Goal: Book appointment/travel/reservation

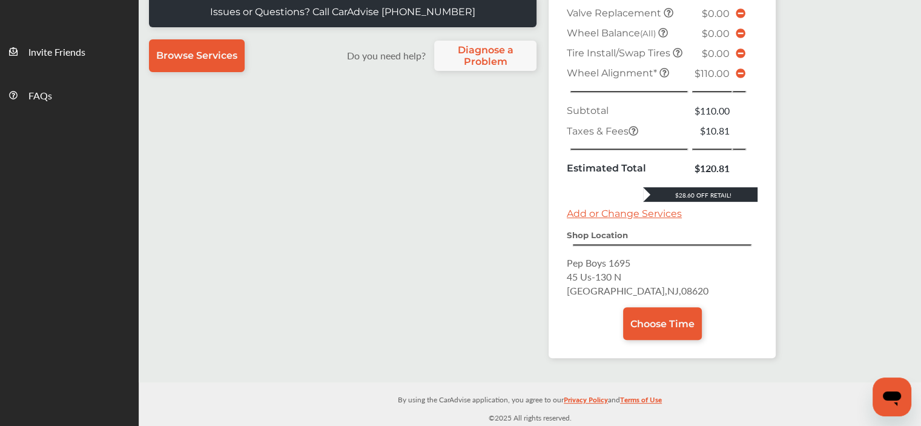
scroll to position [409, 0]
click at [652, 340] on link "Choose Time" at bounding box center [662, 323] width 79 height 33
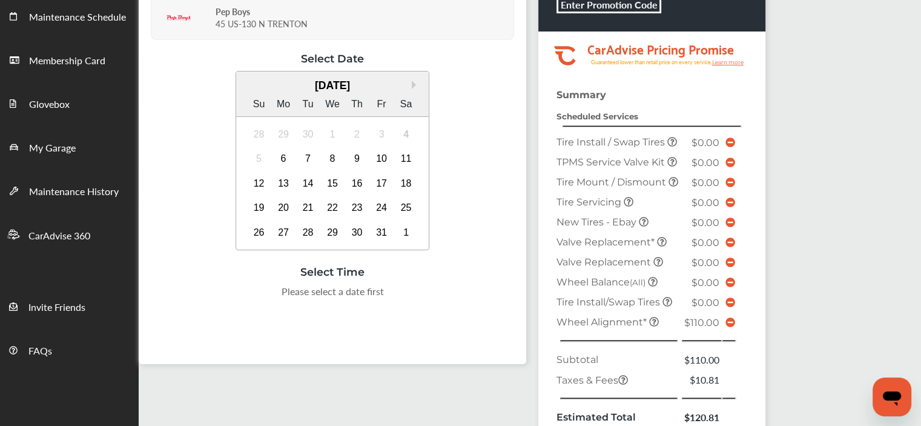
scroll to position [131, 0]
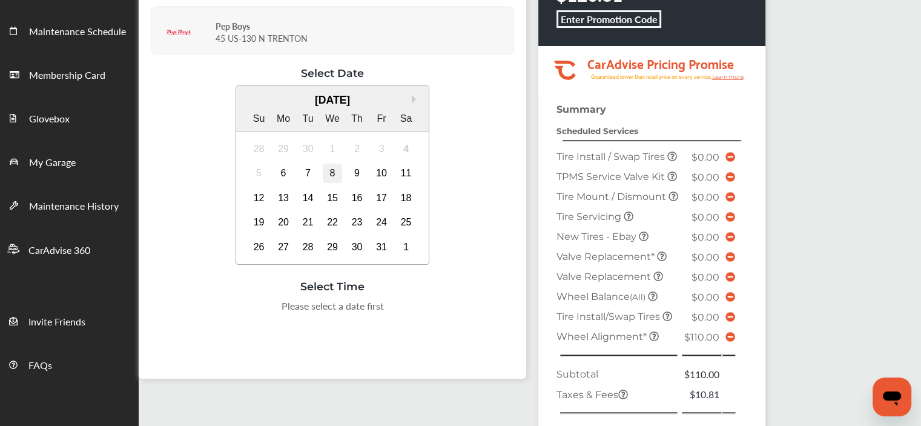
click at [331, 172] on div "8" at bounding box center [332, 172] width 19 height 19
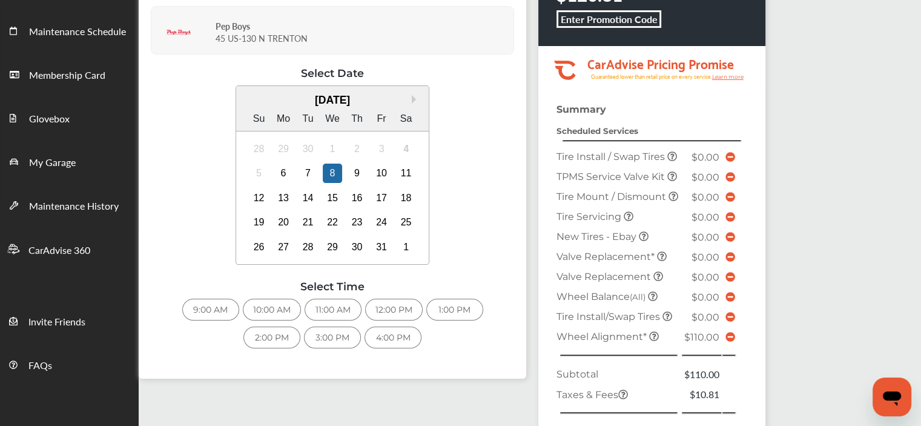
click at [318, 309] on div "11:00 AM" at bounding box center [333, 310] width 57 height 22
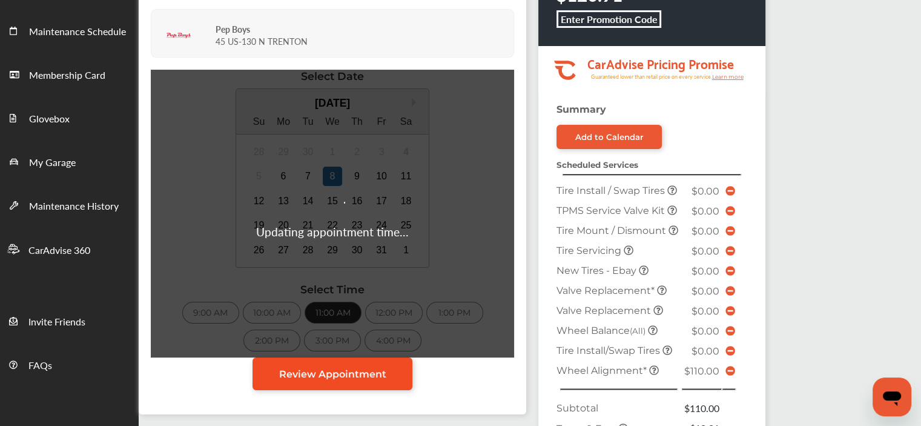
click at [328, 372] on span "Review Appointment" at bounding box center [332, 374] width 107 height 12
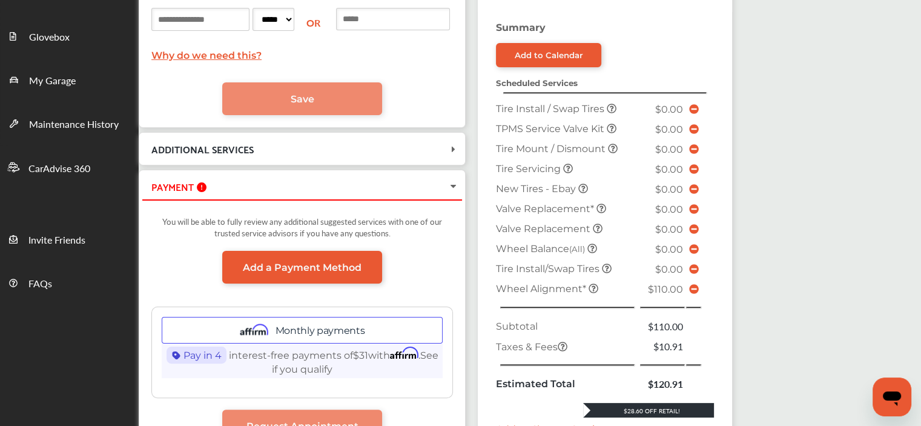
scroll to position [214, 0]
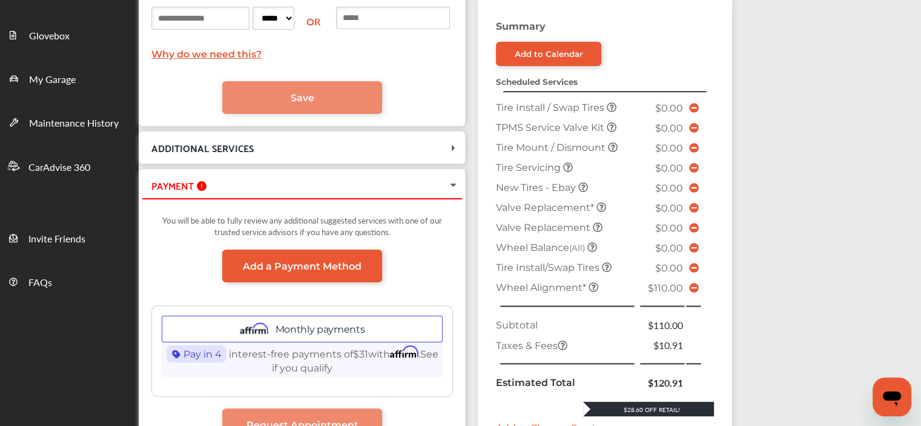
click at [458, 183] on icon at bounding box center [454, 185] width 10 height 12
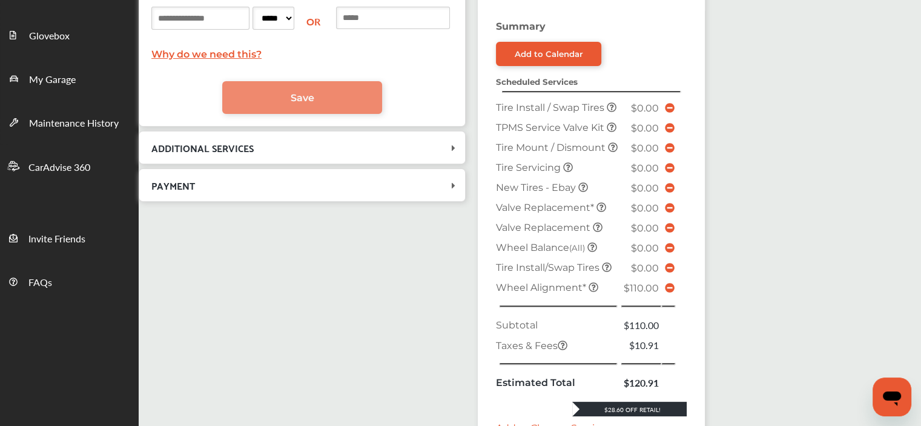
click at [460, 183] on icon at bounding box center [454, 185] width 12 height 10
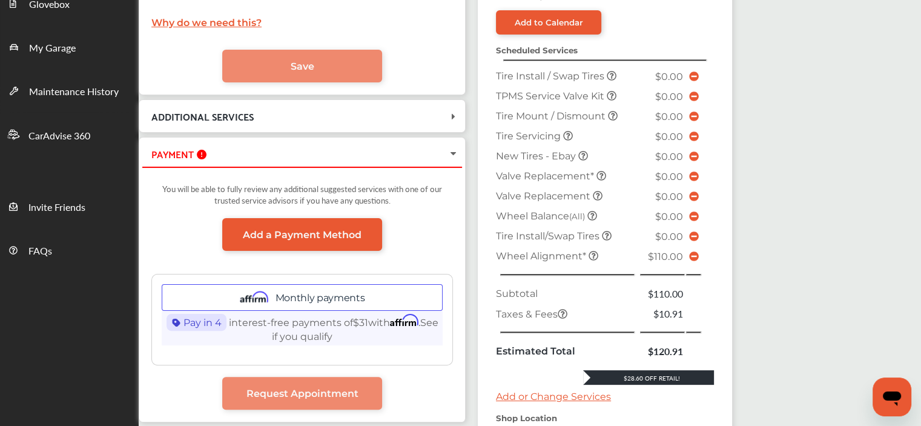
scroll to position [239, 0]
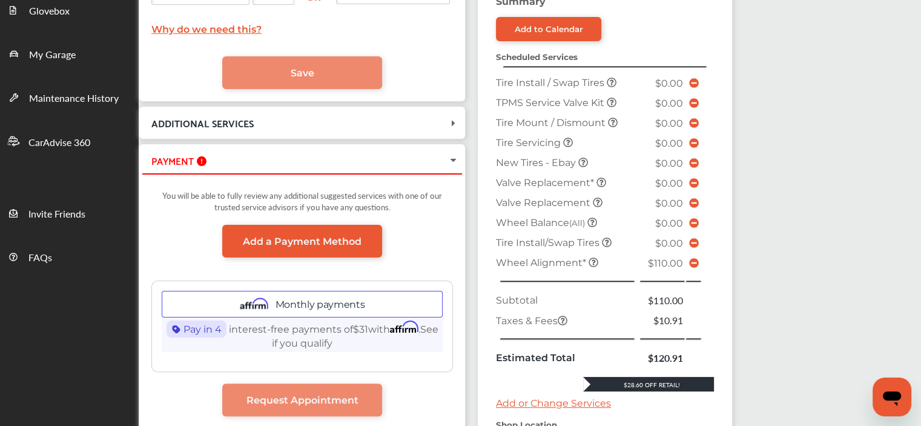
click at [699, 257] on span at bounding box center [694, 263] width 10 height 12
click at [699, 258] on icon at bounding box center [694, 263] width 10 height 10
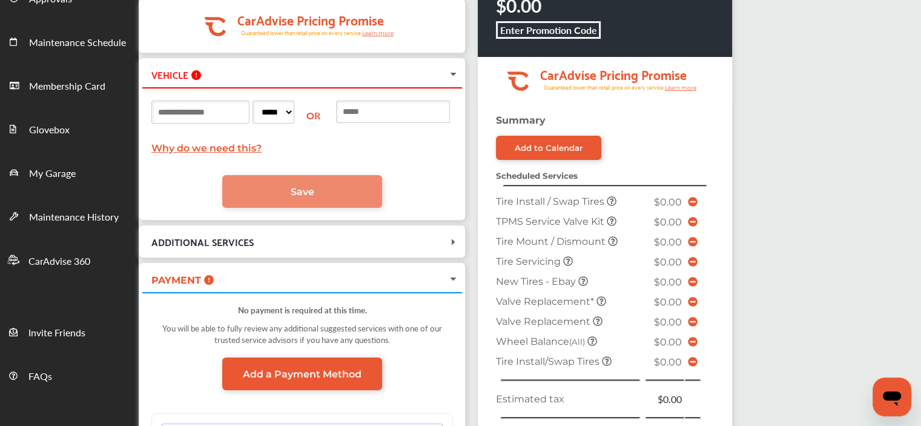
scroll to position [121, 0]
click at [246, 109] on input at bounding box center [200, 111] width 98 height 23
click at [231, 112] on input at bounding box center [200, 111] width 98 height 23
type input "******"
click at [294, 110] on select "***** ** ** ** ** ** ** ** ** ** ** ** ** ** ** ** ** ** ** ** ** ** ** ** ** *…" at bounding box center [274, 111] width 42 height 23
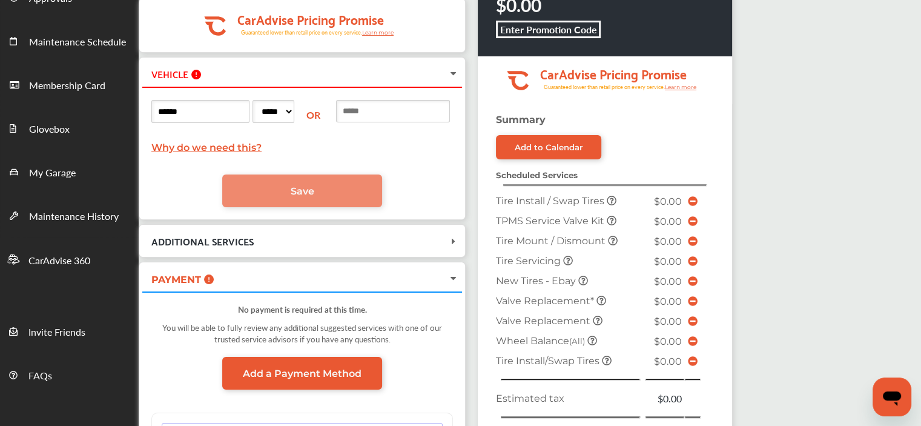
select select "**"
click at [272, 100] on select "***** ** ** ** ** ** ** ** ** ** ** ** ** ** ** ** ** ** ** ** ** ** ** ** ** *…" at bounding box center [274, 111] width 42 height 23
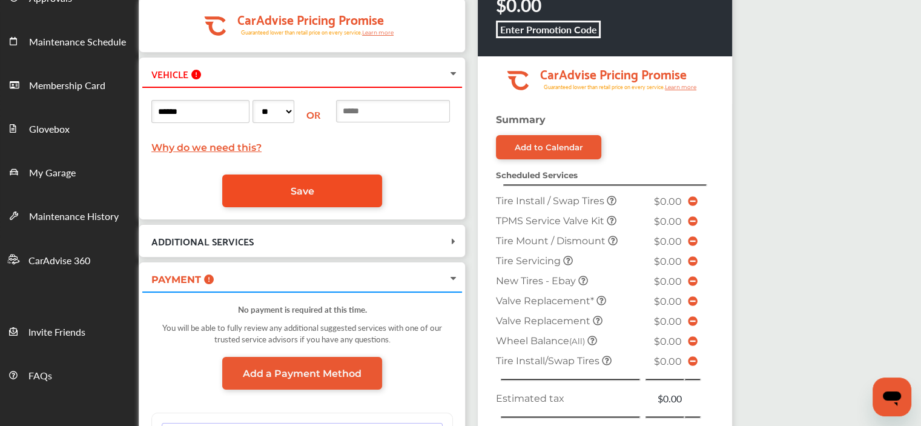
click at [308, 191] on span "Save" at bounding box center [303, 191] width 24 height 12
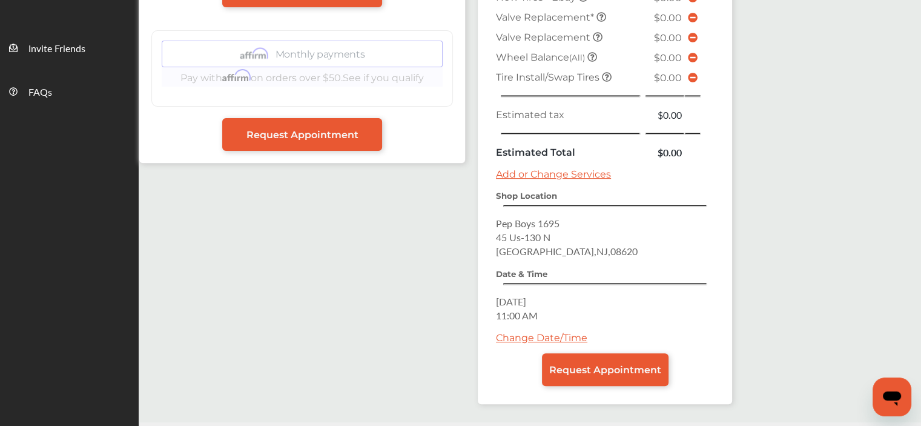
scroll to position [405, 0]
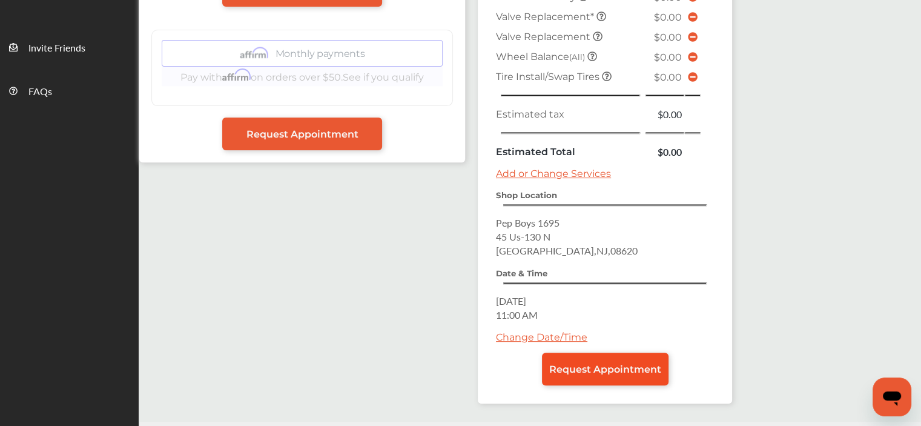
click at [586, 368] on link "Request Appointment" at bounding box center [605, 368] width 127 height 33
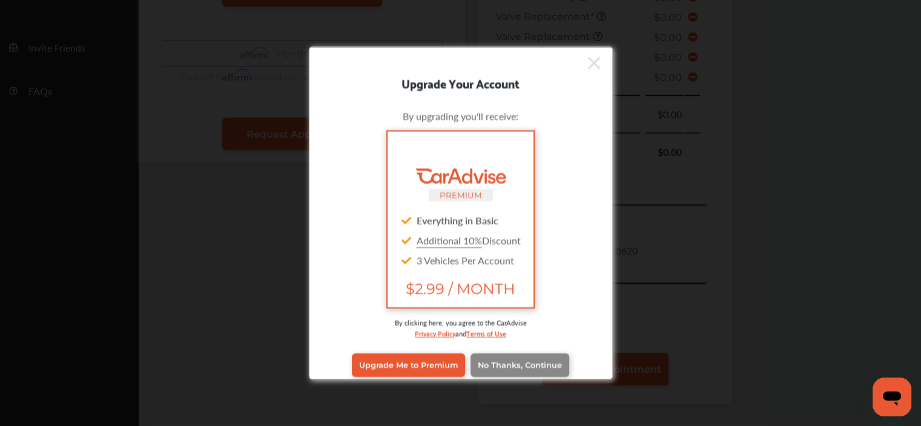
click at [514, 366] on span "No Thanks, Continue" at bounding box center [520, 364] width 84 height 9
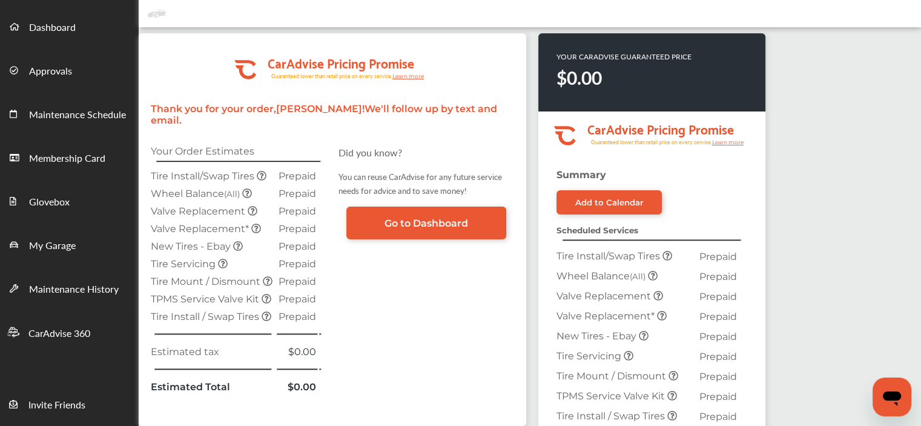
scroll to position [35, 0]
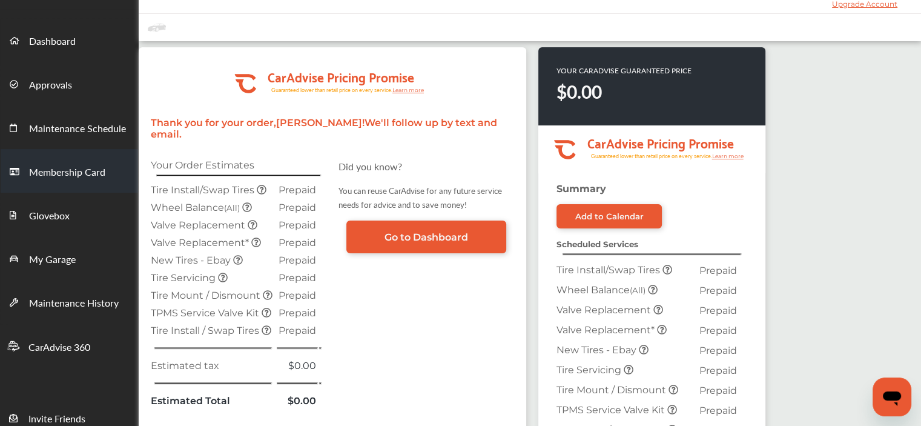
click at [49, 170] on span "Membership Card" at bounding box center [67, 173] width 76 height 16
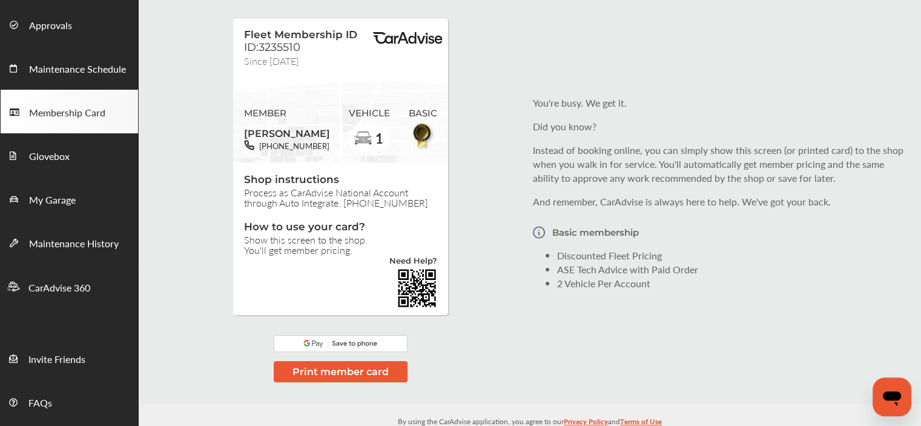
scroll to position [116, 0]
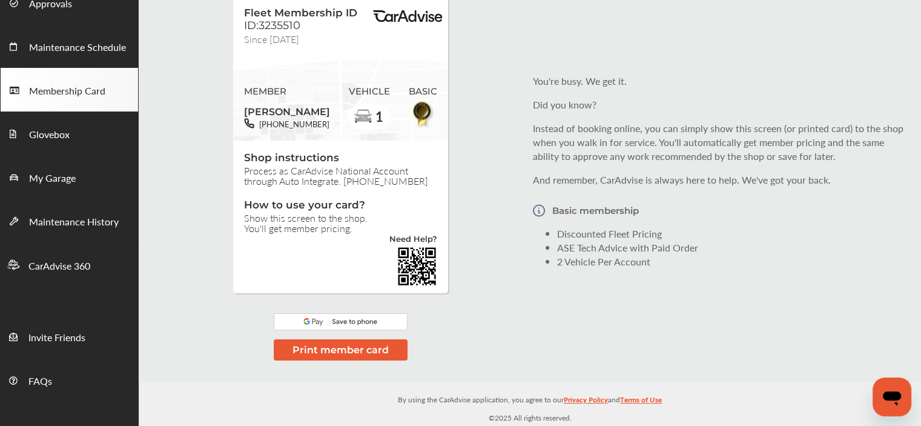
click at [334, 352] on button "Print member card" at bounding box center [341, 349] width 134 height 21
click at [354, 322] on img at bounding box center [341, 321] width 134 height 17
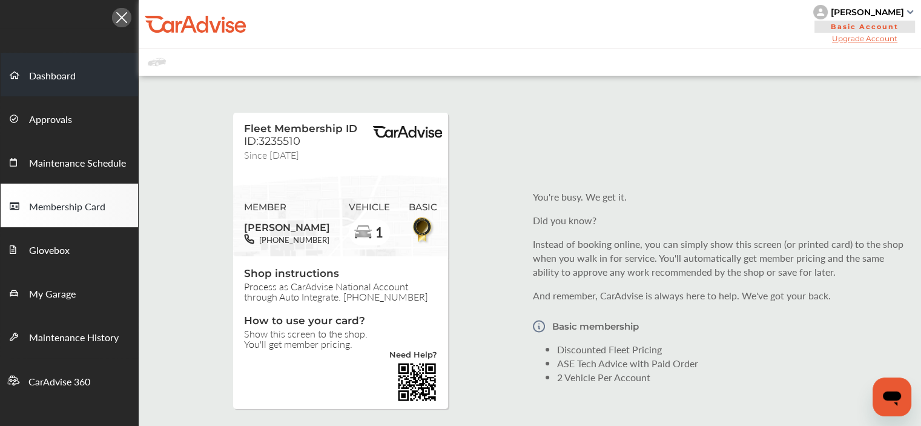
click at [49, 76] on span "Dashboard" at bounding box center [52, 76] width 47 height 16
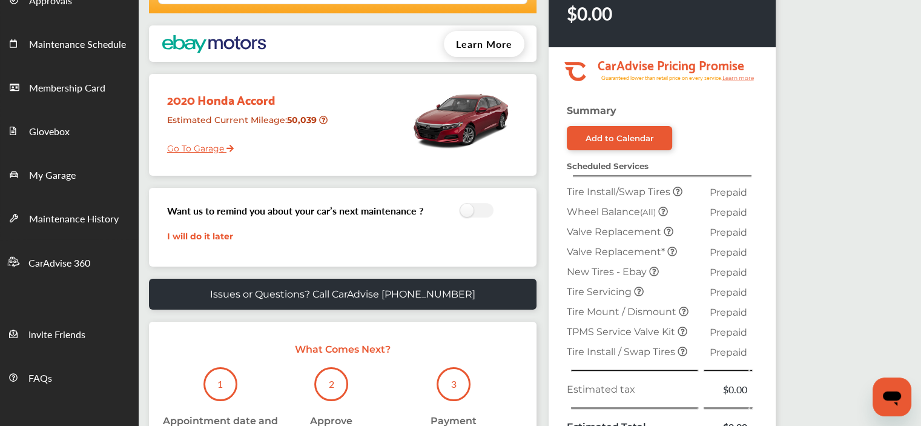
scroll to position [114, 0]
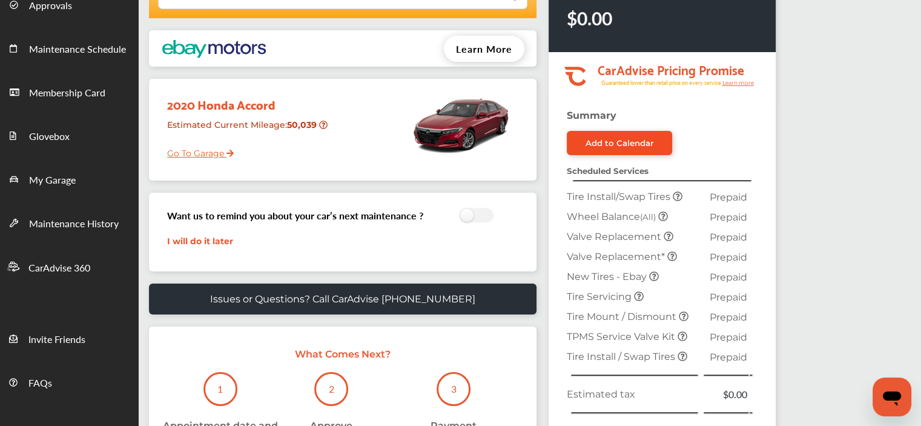
click at [597, 144] on div "Add to Calendar" at bounding box center [620, 143] width 68 height 10
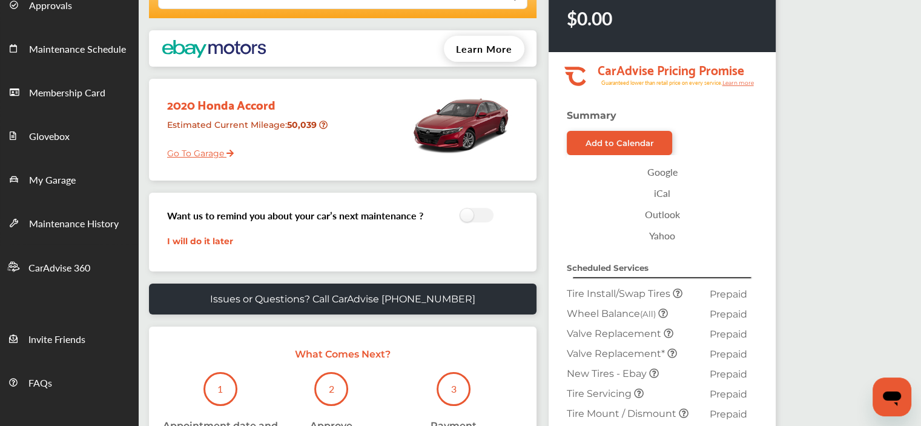
click at [666, 171] on link "Google" at bounding box center [662, 171] width 179 height 21
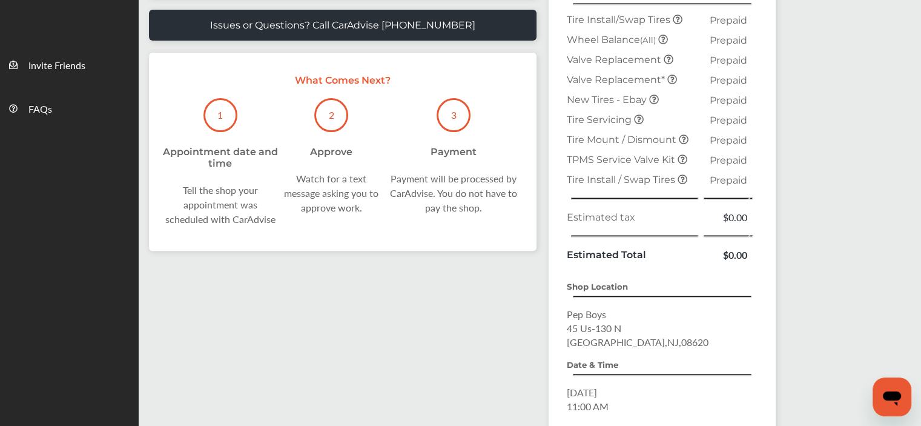
scroll to position [353, 0]
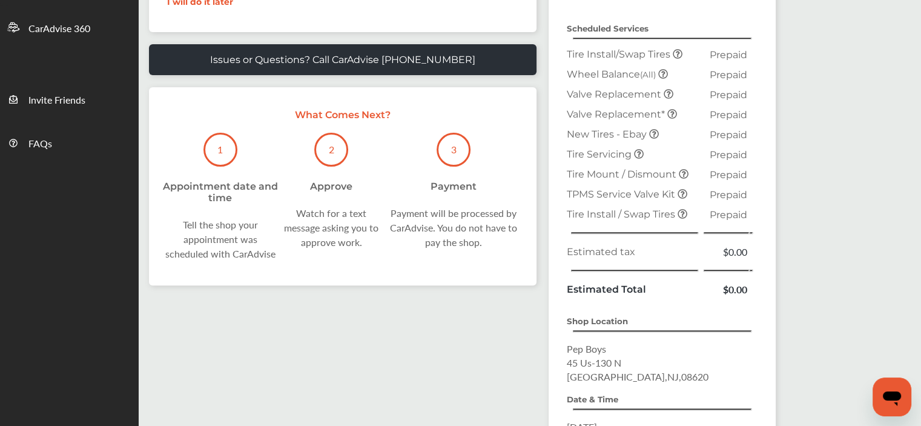
drag, startPoint x: 920, startPoint y: 159, endPoint x: 918, endPoint y: 114, distance: 44.9
click at [918, 114] on div "Search all Services Looking for something we don’t seem to have? Contact us. .s…" at bounding box center [530, 131] width 782 height 817
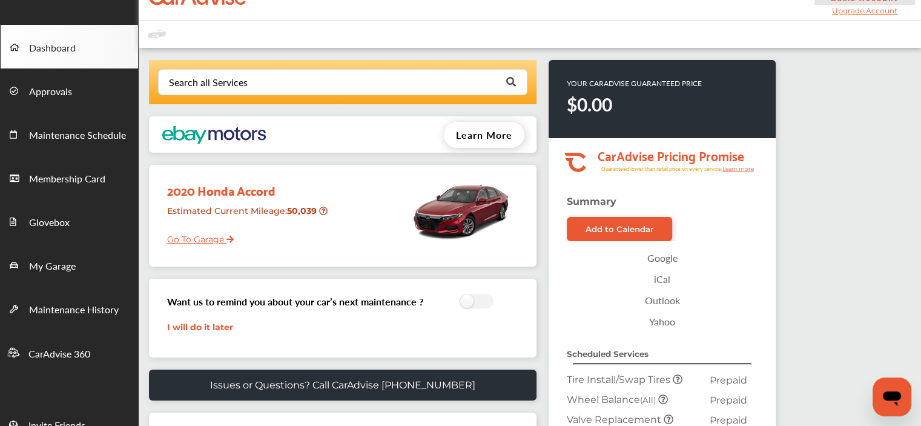
scroll to position [0, 0]
